Goal: Task Accomplishment & Management: Manage account settings

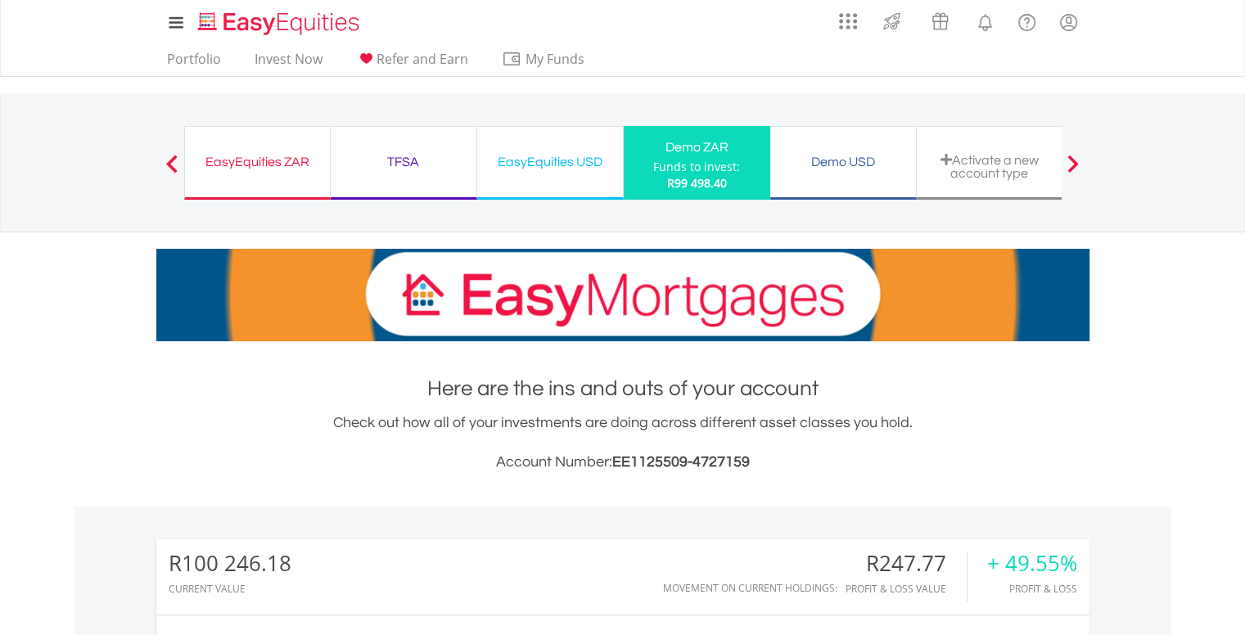
click at [405, 167] on div "TFSA" at bounding box center [404, 162] width 126 height 23
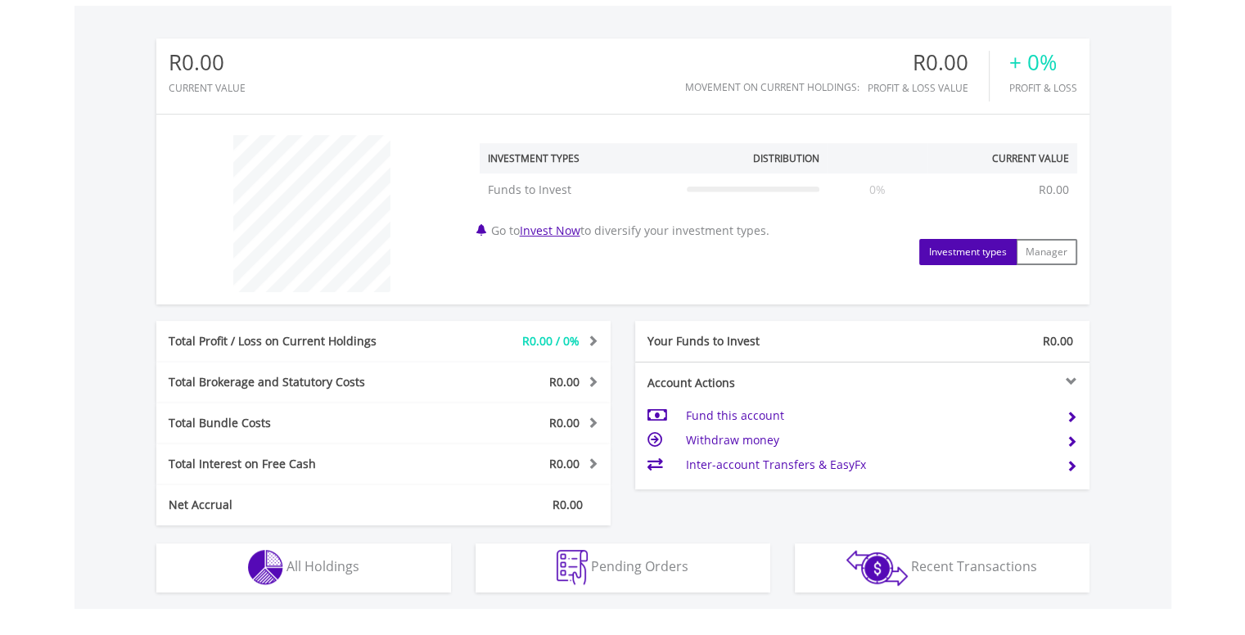
scroll to position [573, 0]
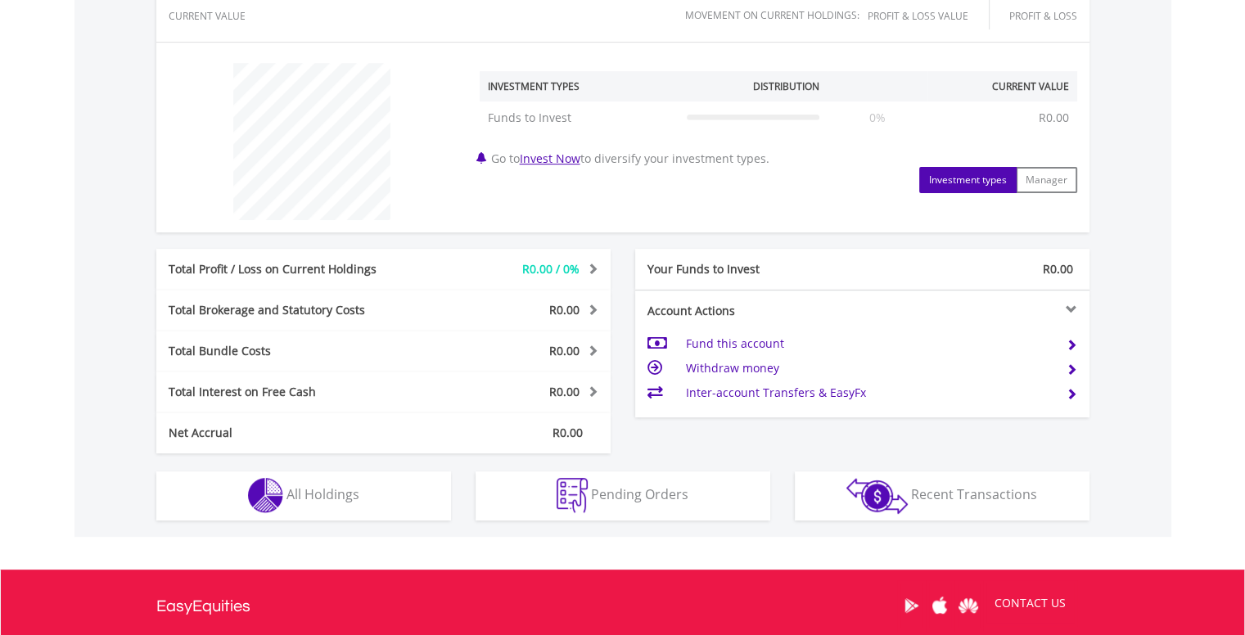
click at [1074, 309] on div at bounding box center [976, 309] width 228 height 11
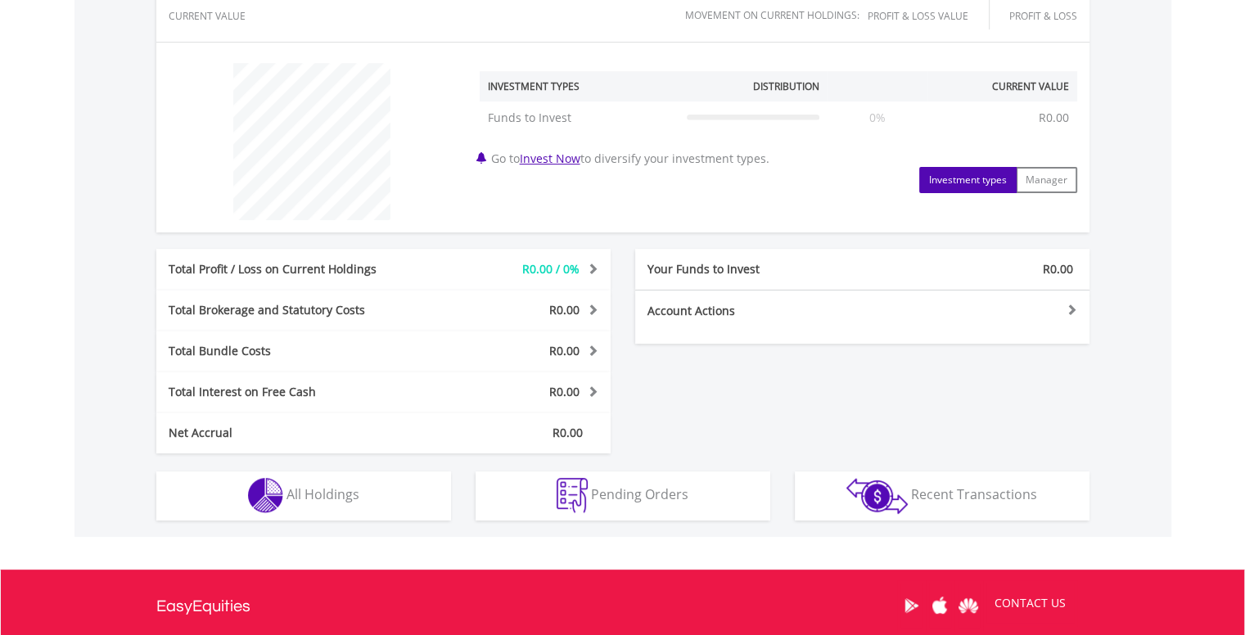
click at [1074, 309] on div at bounding box center [976, 309] width 228 height 11
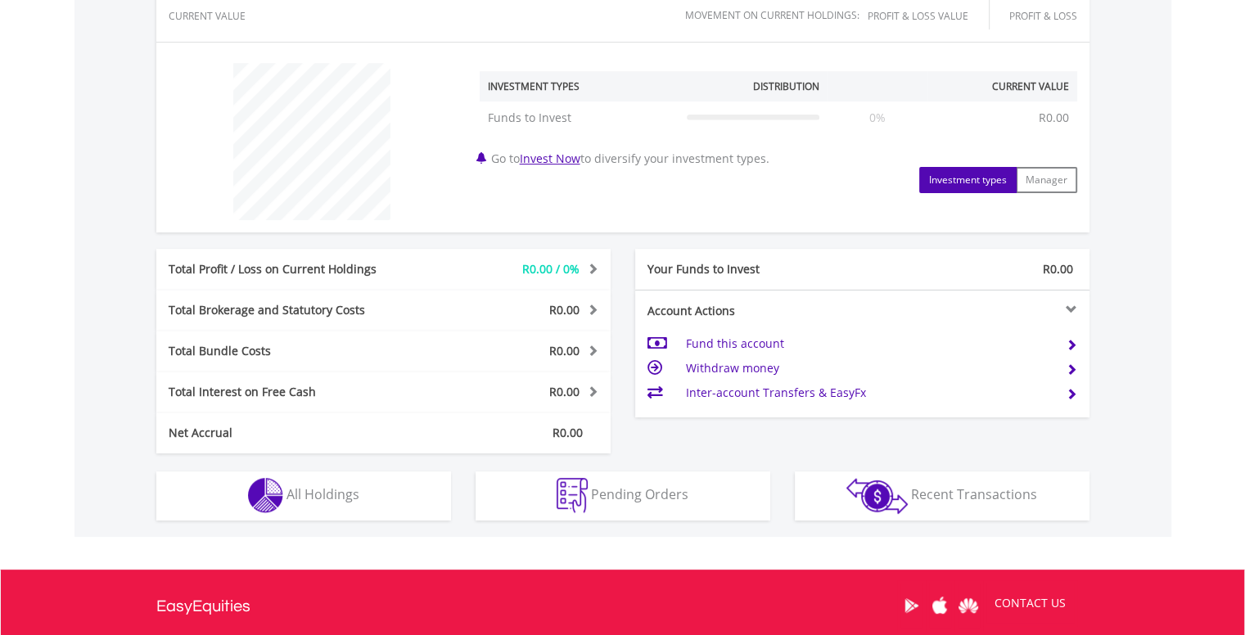
click at [1074, 309] on div at bounding box center [976, 309] width 228 height 11
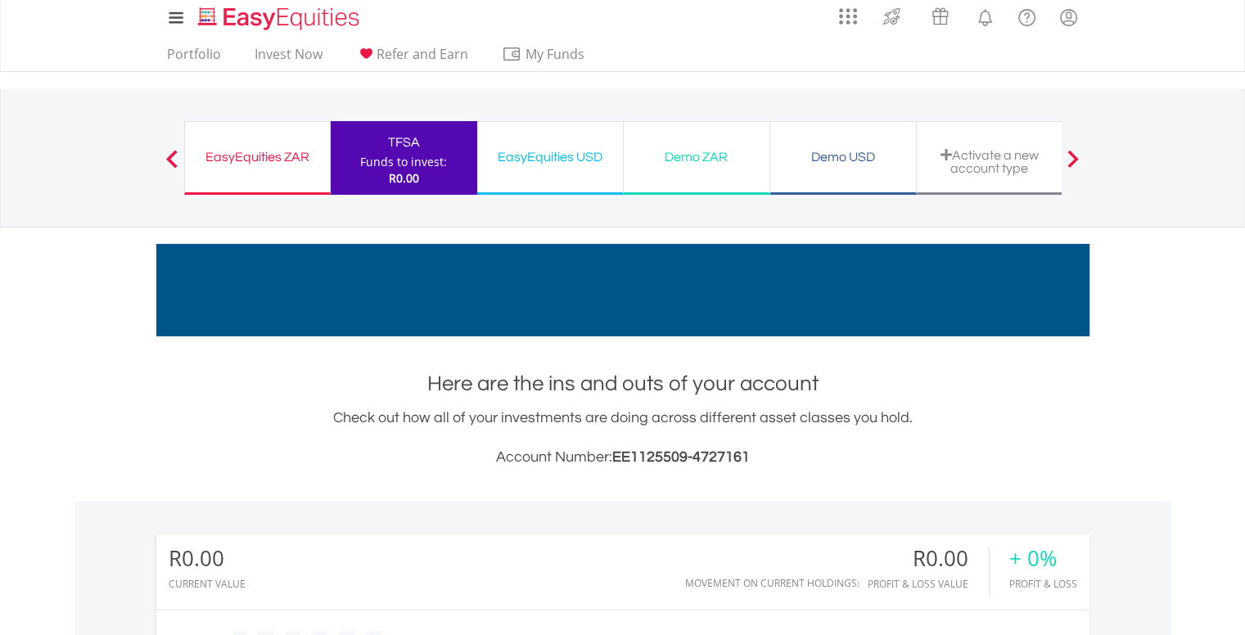
scroll to position [0, 0]
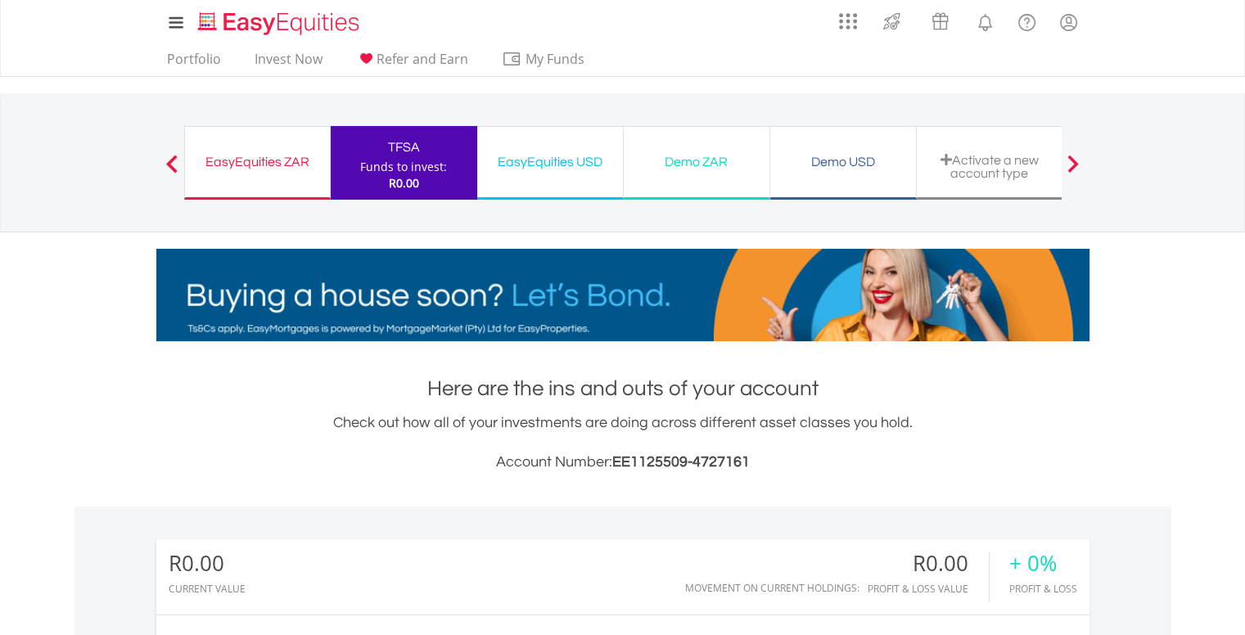
click at [965, 168] on div "Activate a new account type" at bounding box center [990, 166] width 126 height 27
